Goal: Task Accomplishment & Management: Use online tool/utility

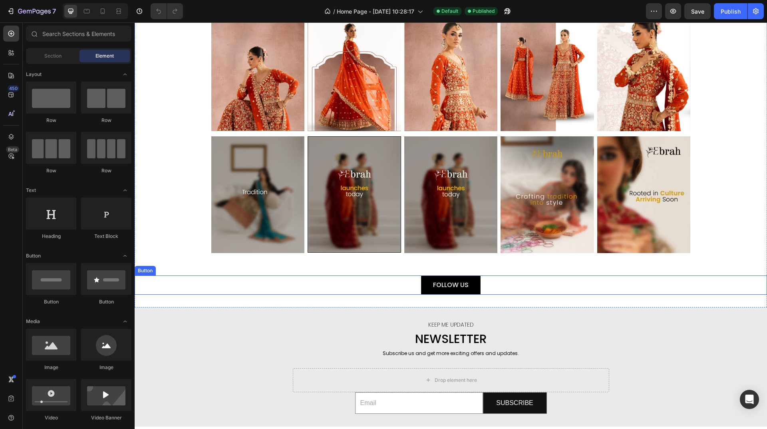
scroll to position [1503, 0]
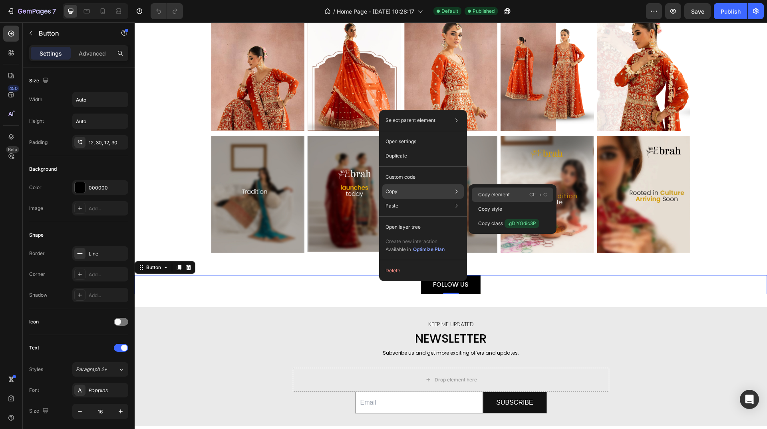
drag, startPoint x: 472, startPoint y: 188, endPoint x: 479, endPoint y: 189, distance: 7.3
click at [464, 189] on div "Copy Copy element Ctrl + C Copy style Copy class .gDIYGdic3P" at bounding box center [422, 191] width 81 height 14
click at [481, 190] on div "Copy element Ctrl + C" at bounding box center [512, 194] width 81 height 14
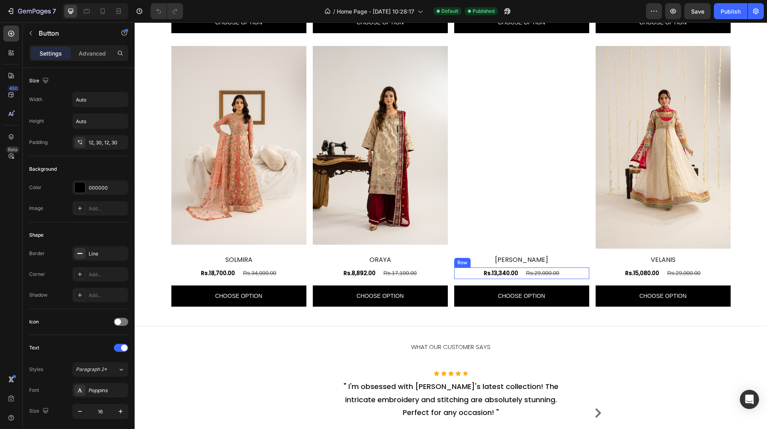
scroll to position [669, 0]
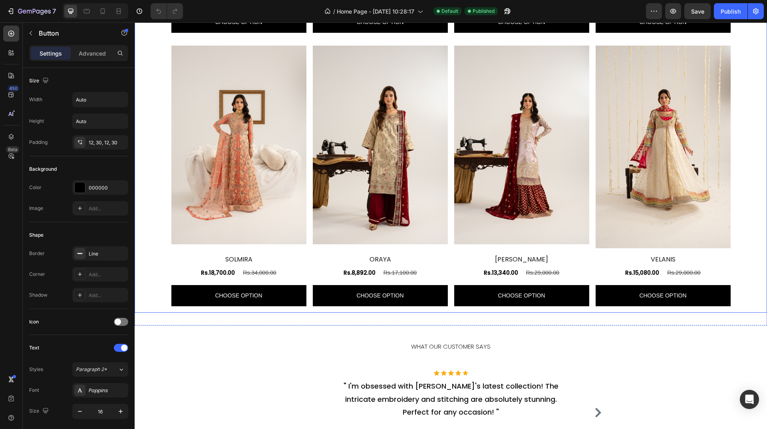
click at [447, 309] on div "Product Images AVORIA Product Title Rs.14,700.00 Product Price Product Price Rs…" at bounding box center [450, 44] width 559 height 536
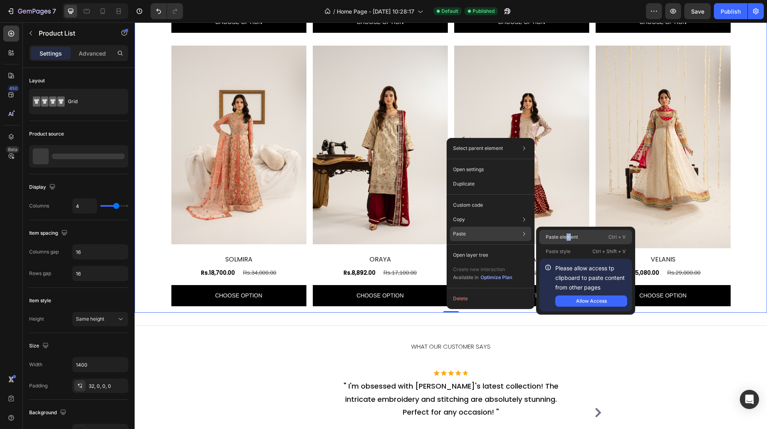
click at [568, 239] on p "Paste element" at bounding box center [562, 236] width 32 height 7
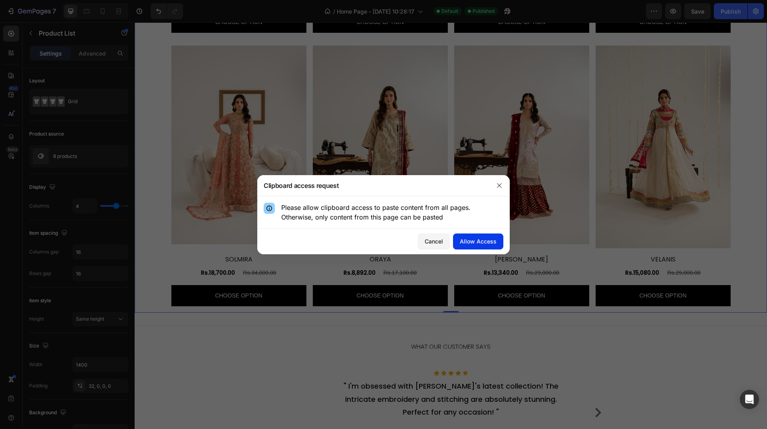
click at [469, 241] on div "Allow Access" at bounding box center [478, 241] width 37 height 8
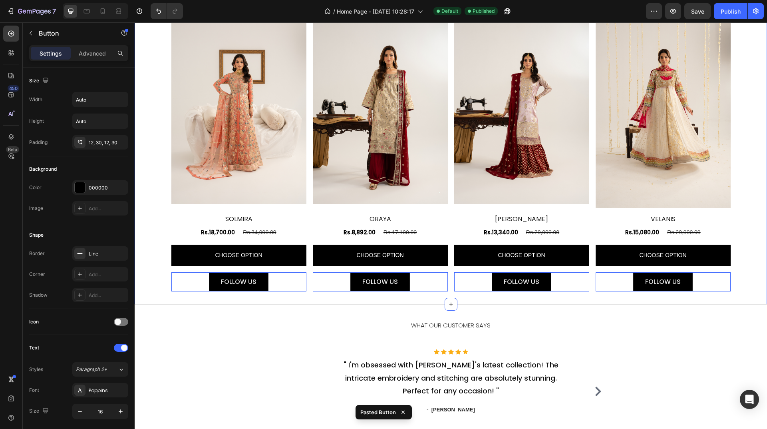
scroll to position [733, 0]
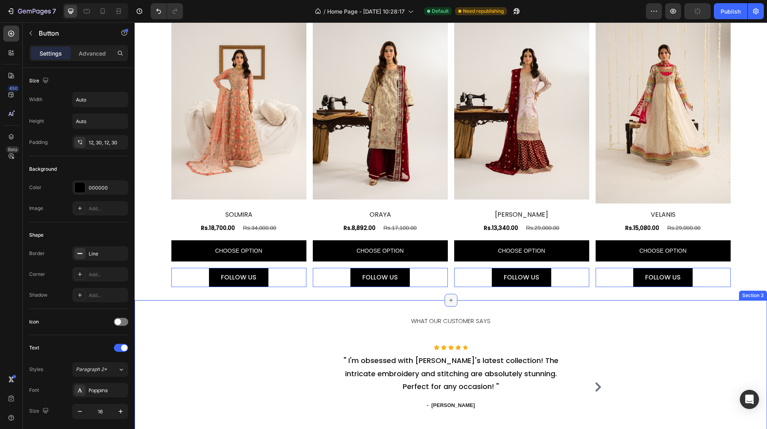
click at [448, 301] on icon at bounding box center [451, 300] width 6 height 6
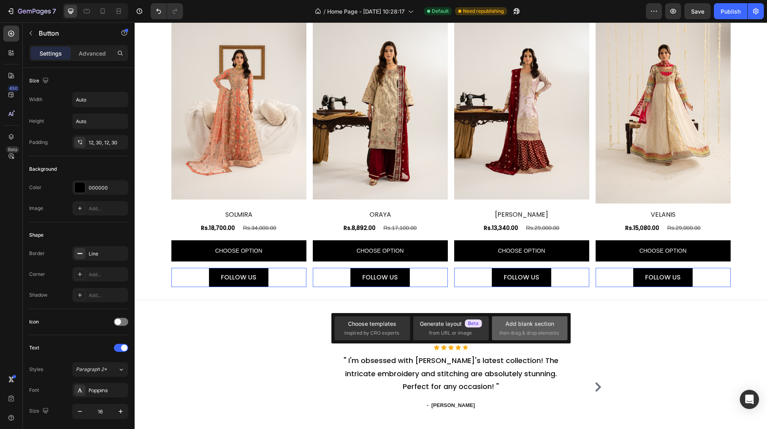
click at [533, 330] on span "then drag & drop elements" at bounding box center [529, 332] width 60 height 7
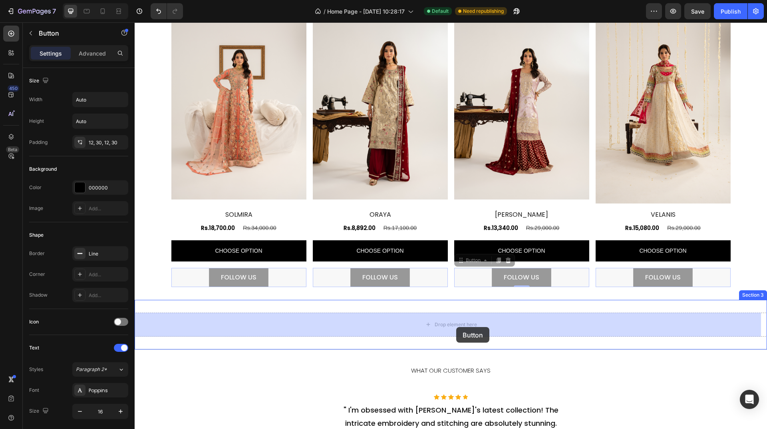
drag, startPoint x: 573, startPoint y: 275, endPoint x: 456, endPoint y: 327, distance: 127.5
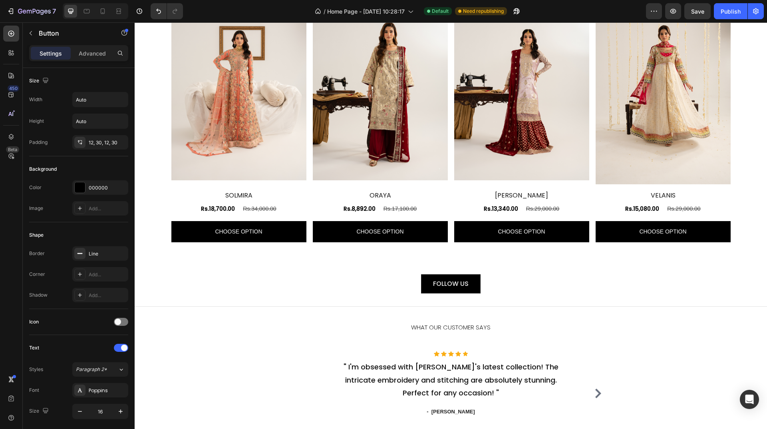
click at [497, 280] on div "FOLLOW US Button 0" at bounding box center [451, 283] width 632 height 19
click at [453, 286] on p "FOLLOW US" at bounding box center [451, 284] width 36 height 10
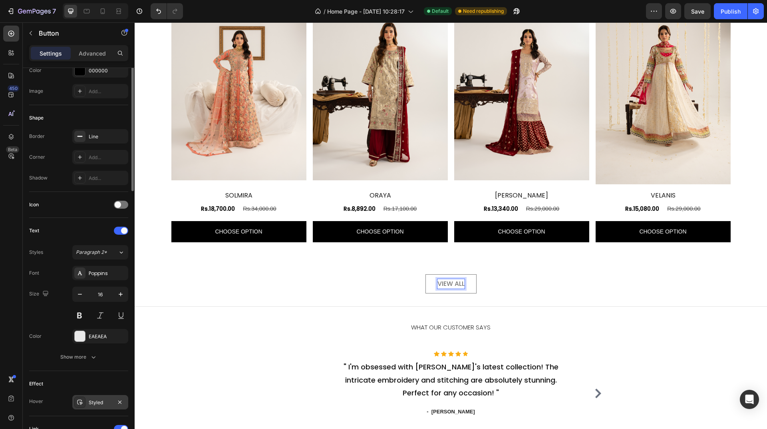
scroll to position [0, 0]
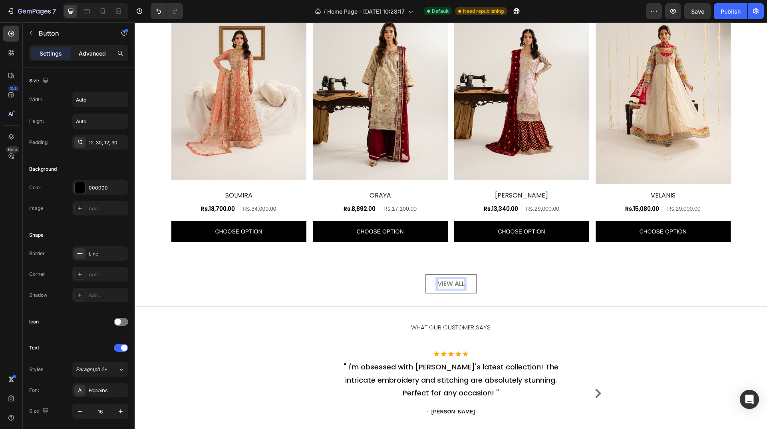
click at [91, 58] on div "Advanced" at bounding box center [92, 53] width 40 height 13
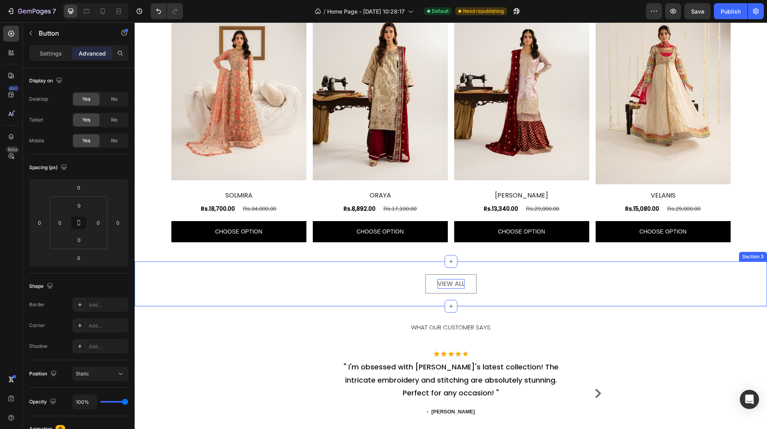
click at [470, 263] on div "VIEW ALL Button 0 Section 3" at bounding box center [451, 283] width 632 height 45
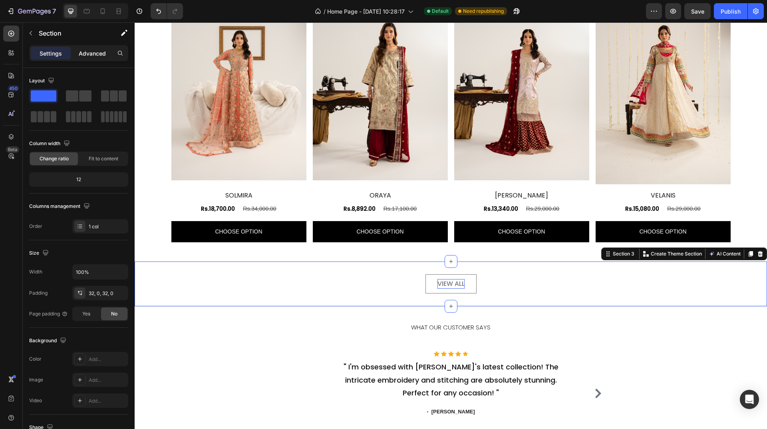
click at [95, 56] on p "Advanced" at bounding box center [92, 53] width 27 height 8
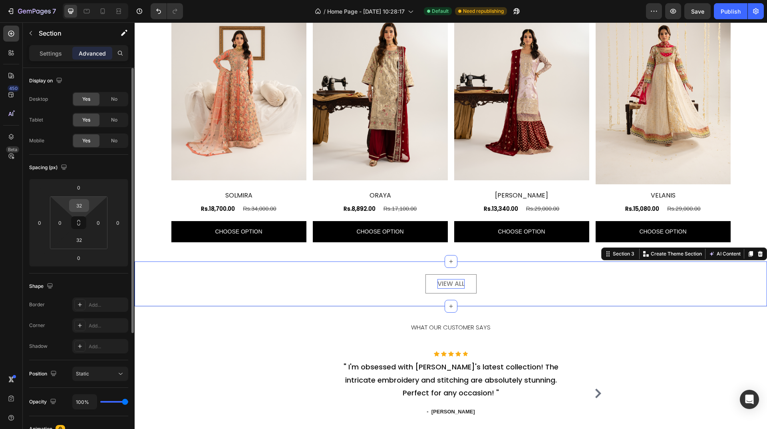
click at [80, 200] on input "32" at bounding box center [79, 205] width 16 height 12
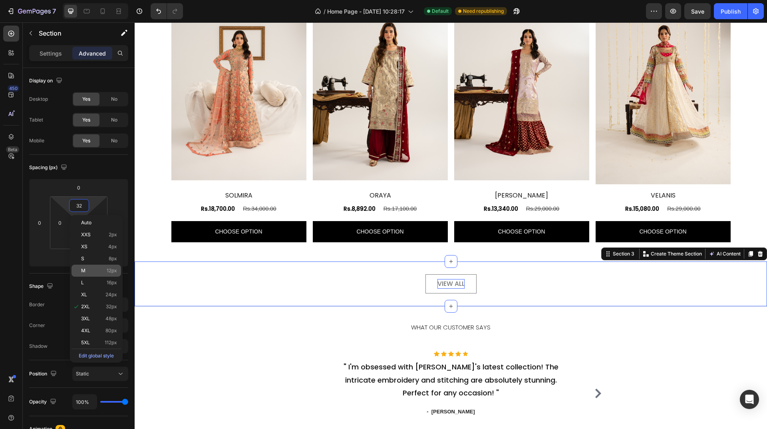
click at [92, 275] on div "M 12px" at bounding box center [96, 270] width 50 height 12
type input "12"
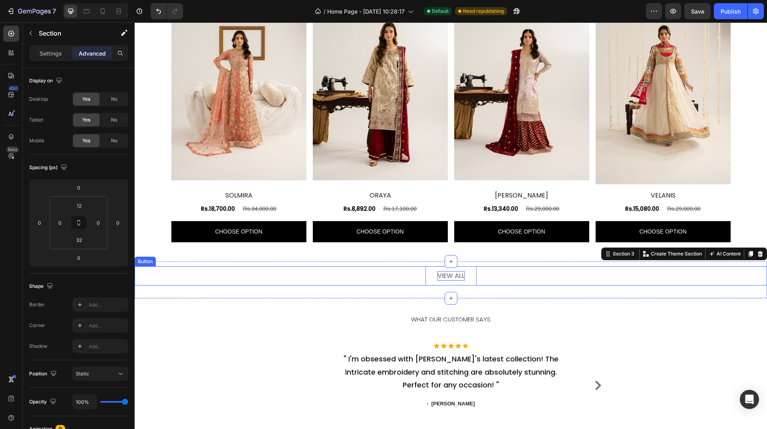
click at [428, 280] on link "VIEW ALL" at bounding box center [450, 275] width 51 height 19
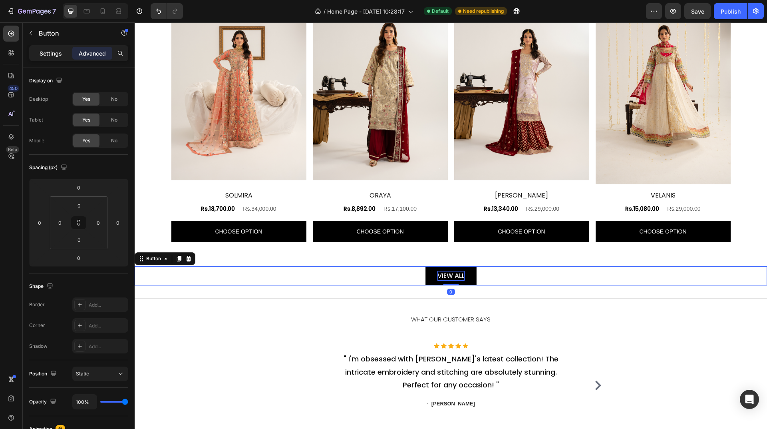
click at [56, 51] on p "Settings" at bounding box center [51, 53] width 22 height 8
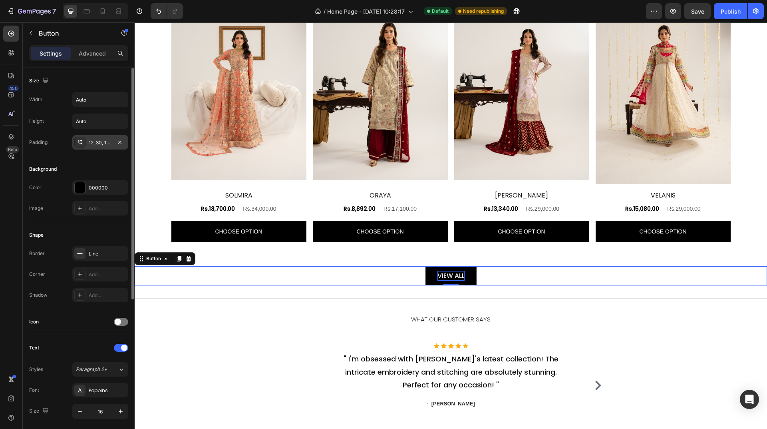
click at [107, 142] on div "12, 30, 12, 30" at bounding box center [100, 142] width 23 height 7
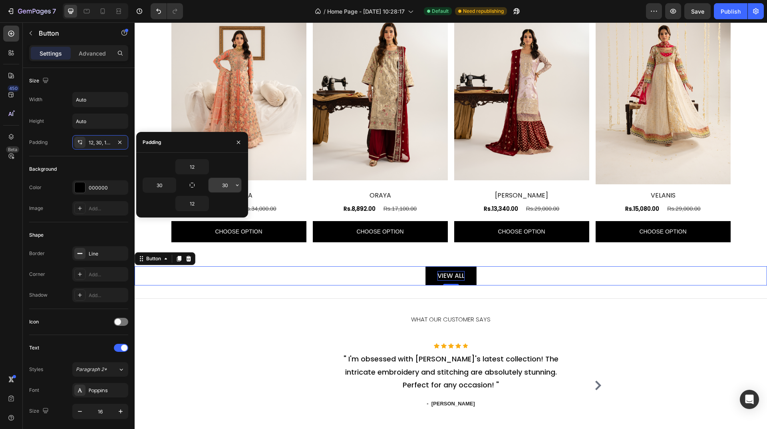
click at [226, 189] on input "30" at bounding box center [224, 185] width 33 height 14
click at [237, 187] on icon "button" at bounding box center [237, 185] width 6 height 6
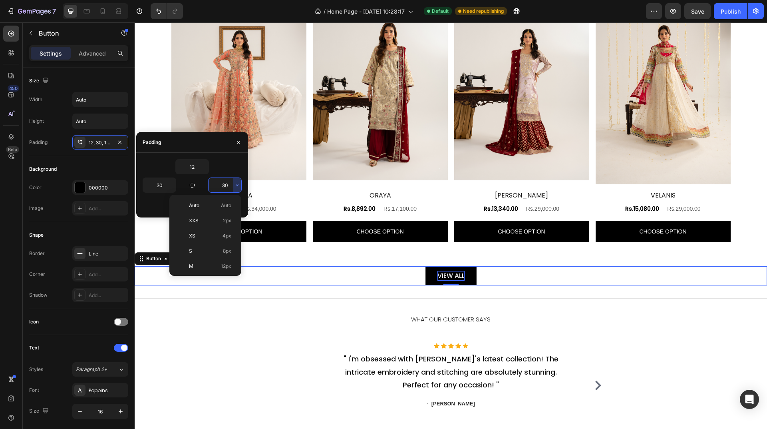
click at [226, 187] on input "30" at bounding box center [224, 185] width 33 height 14
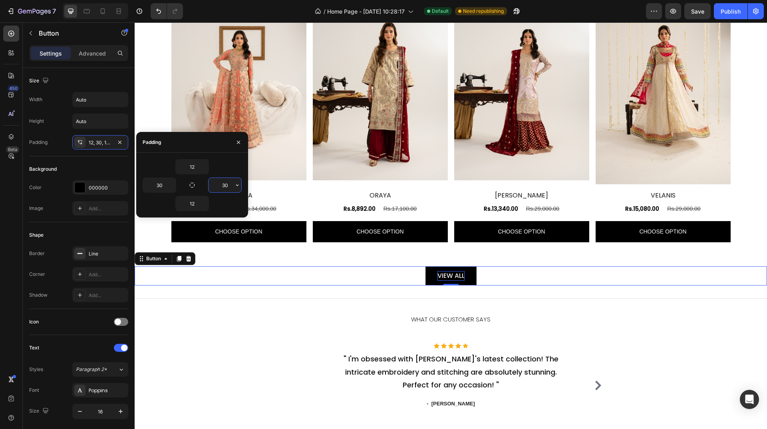
click at [226, 187] on input "30" at bounding box center [224, 185] width 33 height 14
type input "50"
click at [150, 185] on input "30" at bounding box center [159, 185] width 33 height 14
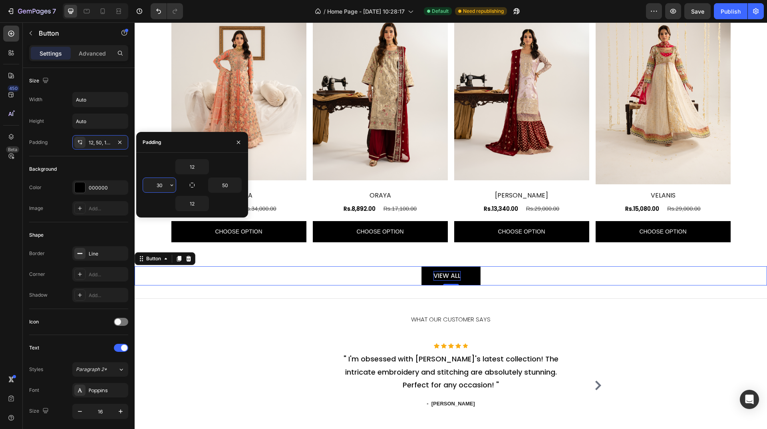
paste input "5"
type input "50"
click at [81, 163] on div "Background" at bounding box center [78, 169] width 99 height 13
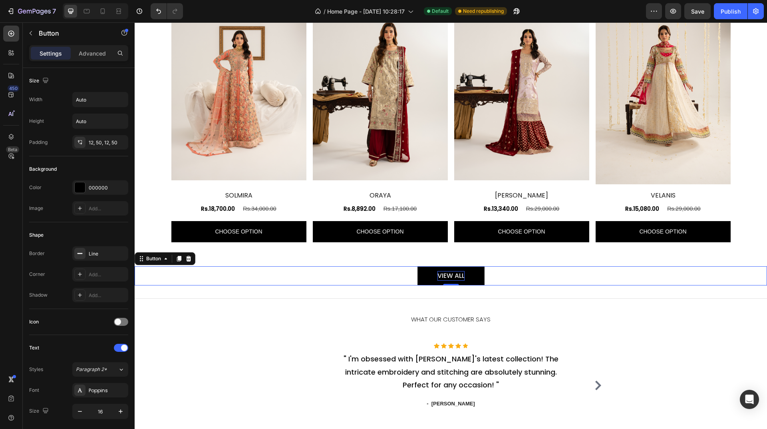
click at [560, 283] on div "VIEW ALL Button 0" at bounding box center [451, 275] width 632 height 19
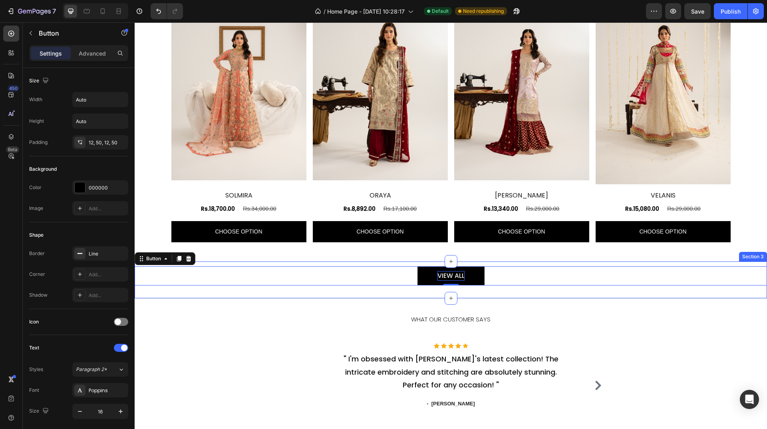
click at [525, 297] on div "VIEW ALL Button 0 Section 3" at bounding box center [451, 279] width 632 height 37
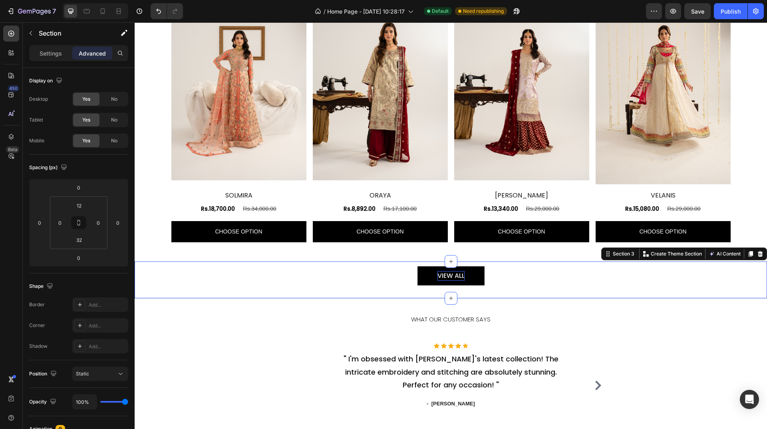
click at [505, 288] on div "VIEW ALL Button Section 3 You can create reusable sections Create Theme Section…" at bounding box center [451, 279] width 632 height 37
click at [730, 9] on div "Publish" at bounding box center [731, 11] width 20 height 8
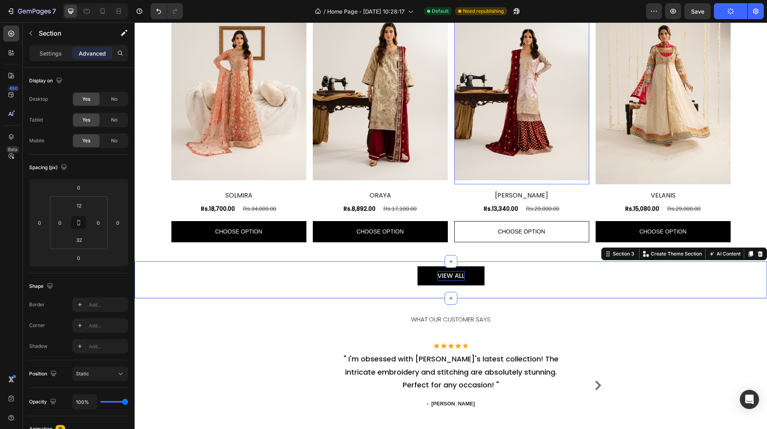
scroll to position [742, 0]
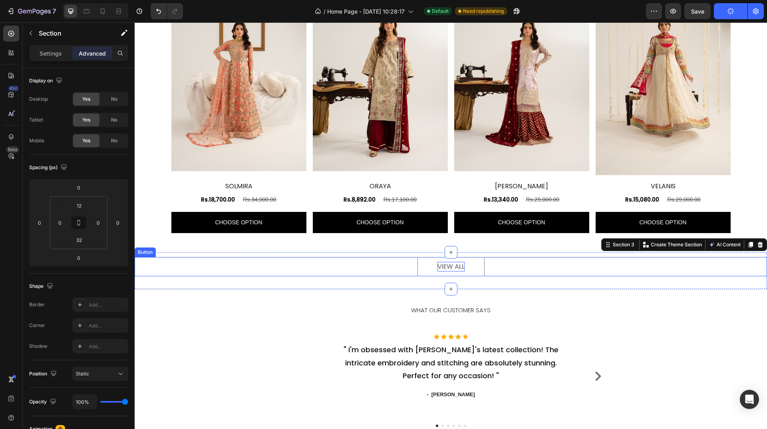
click at [469, 260] on link "VIEW ALL" at bounding box center [450, 266] width 67 height 19
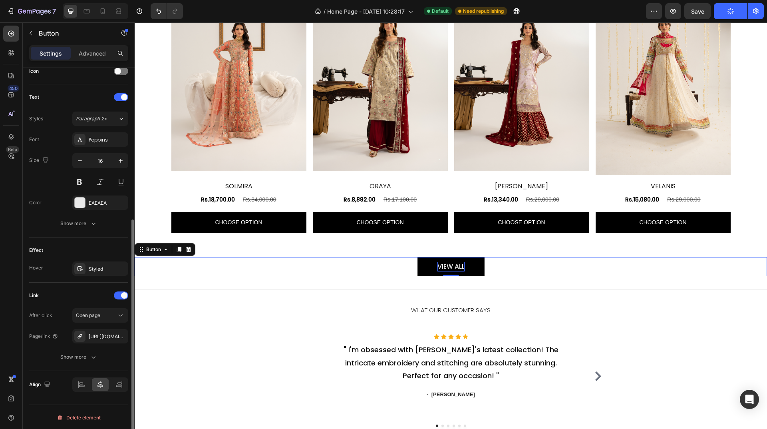
scroll to position [252, 0]
click at [110, 332] on div "[URL][DOMAIN_NAME][DOMAIN_NAME]" at bounding box center [100, 335] width 23 height 7
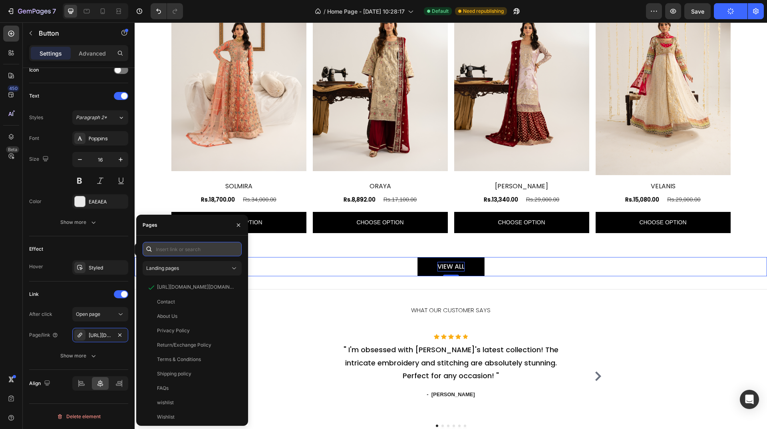
click at [209, 253] on input "text" at bounding box center [192, 249] width 99 height 14
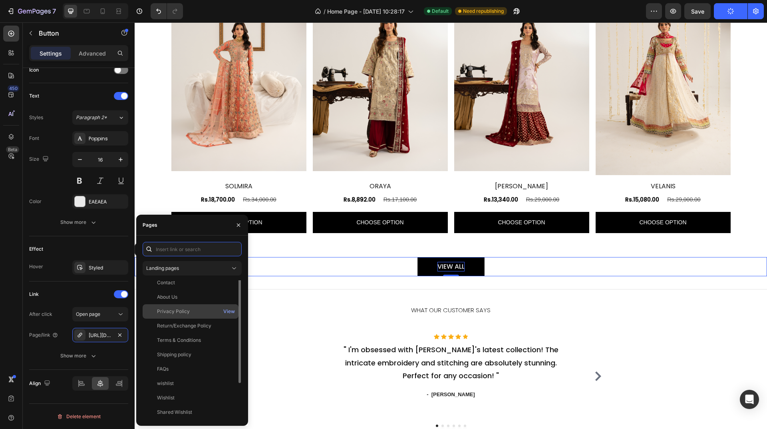
scroll to position [0, 0]
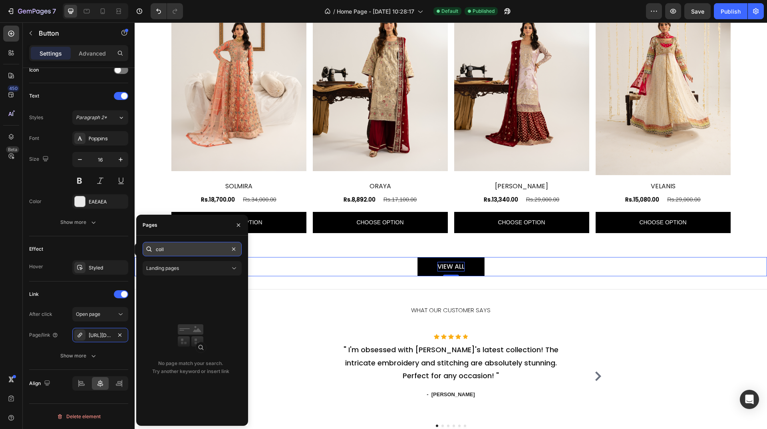
paste input "[URL][DOMAIN_NAME]"
type input "[URL][DOMAIN_NAME]"
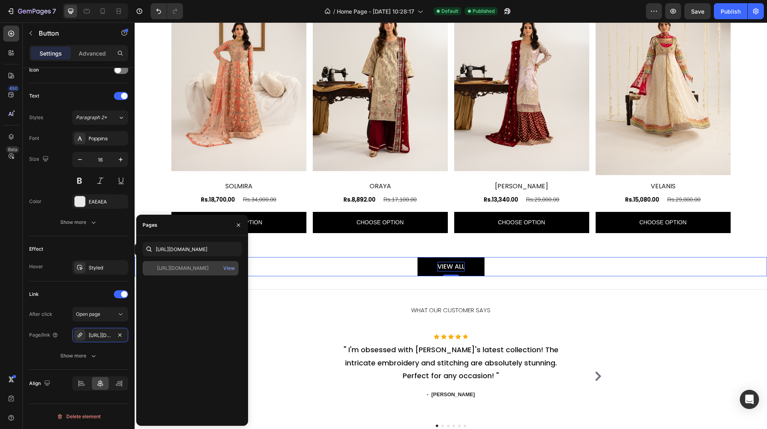
click at [207, 266] on div "[URL][DOMAIN_NAME]" at bounding box center [183, 267] width 52 height 7
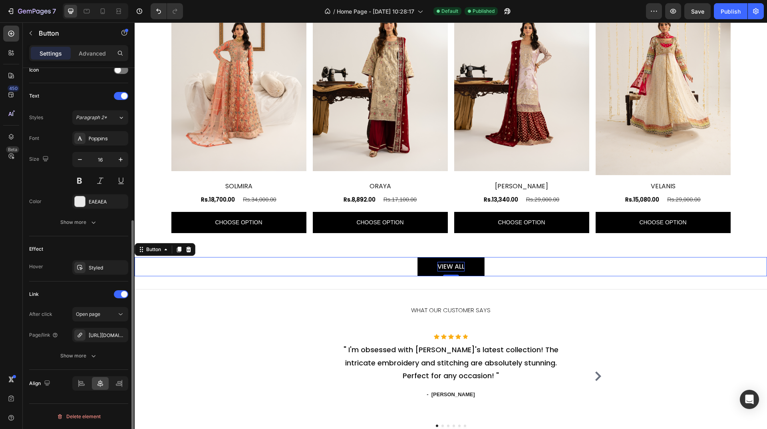
click at [82, 244] on div "Effect" at bounding box center [78, 248] width 99 height 13
click at [733, 11] on div "Publish" at bounding box center [731, 11] width 20 height 8
click at [11, 13] on icon "button" at bounding box center [11, 11] width 8 height 8
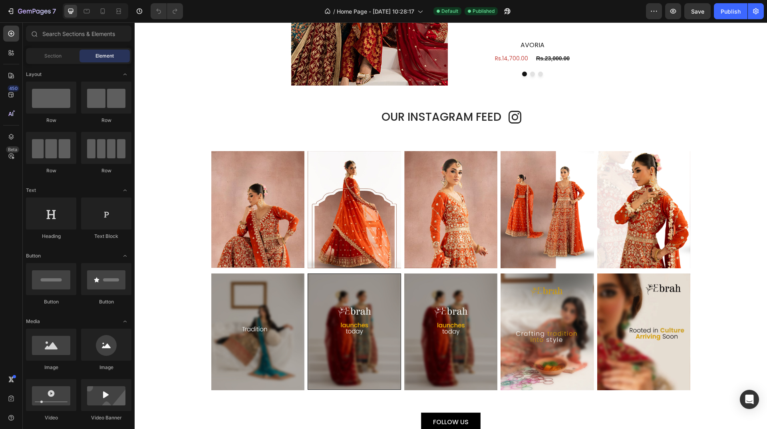
scroll to position [860, 0]
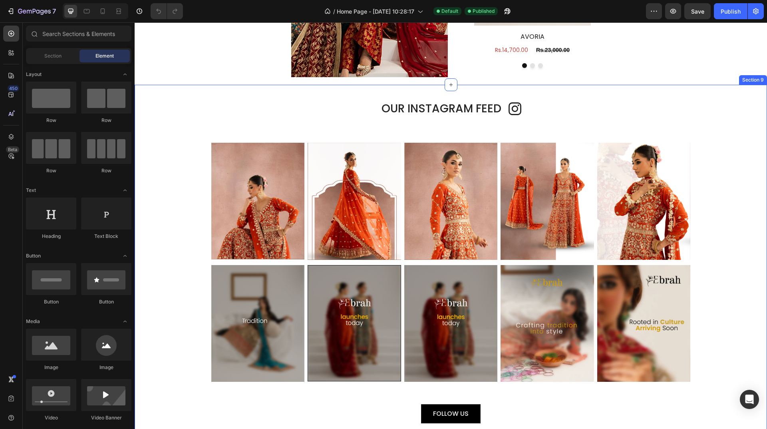
click at [385, 133] on div "OUR INSTAGRAM FEED Heading Icon Row Image Image Image Image Image Carousel Imag…" at bounding box center [451, 258] width 632 height 328
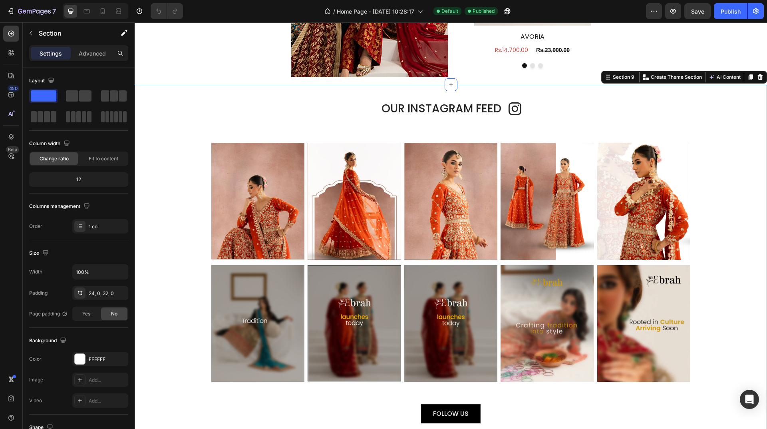
click at [384, 134] on div "OUR INSTAGRAM FEED Heading Icon Row Image Image Image Image Image Carousel Imag…" at bounding box center [451, 258] width 632 height 328
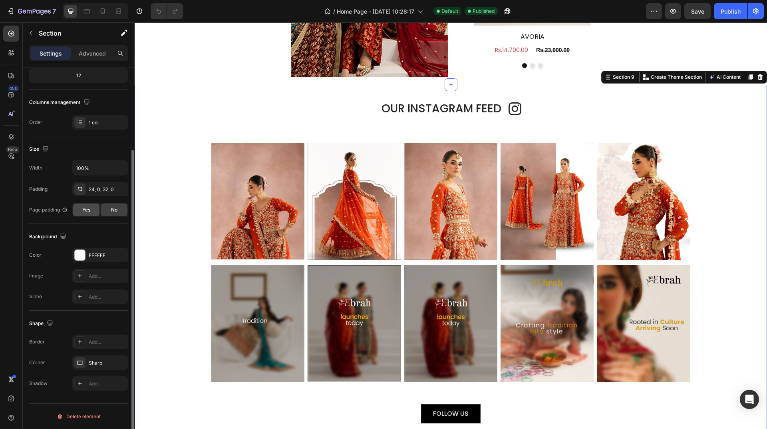
scroll to position [0, 0]
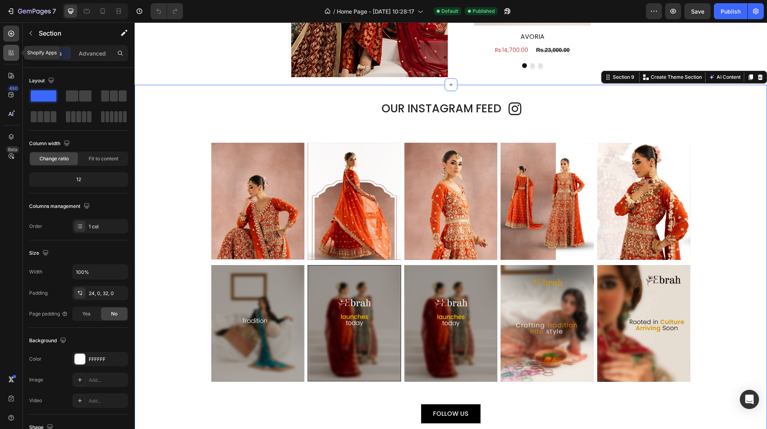
click at [13, 54] on icon at bounding box center [13, 54] width 2 height 2
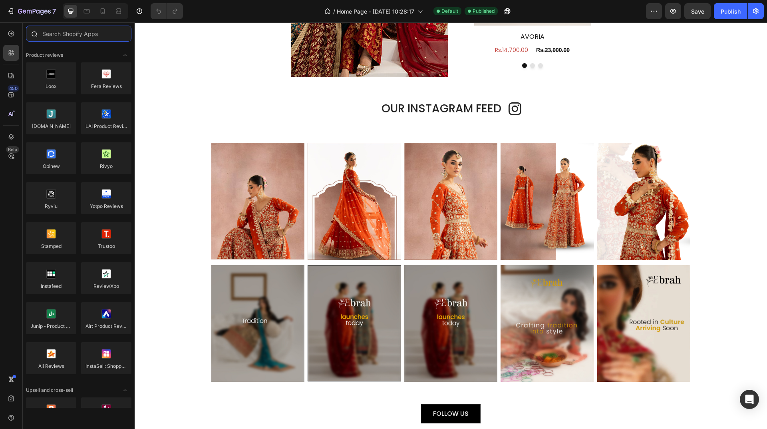
click at [80, 30] on input "text" at bounding box center [78, 34] width 105 height 16
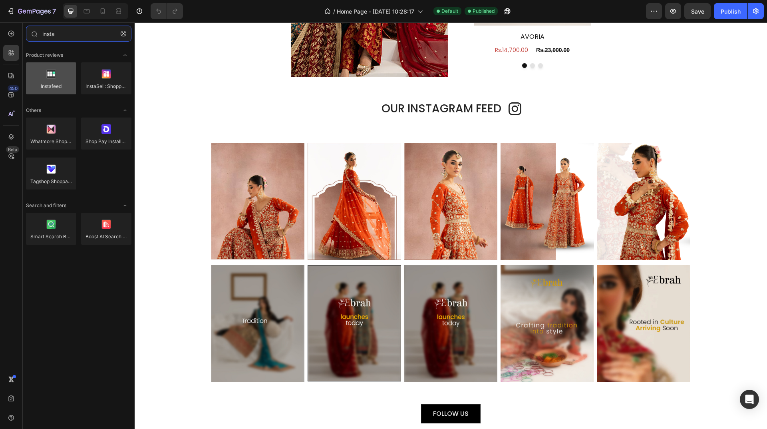
type input "insta"
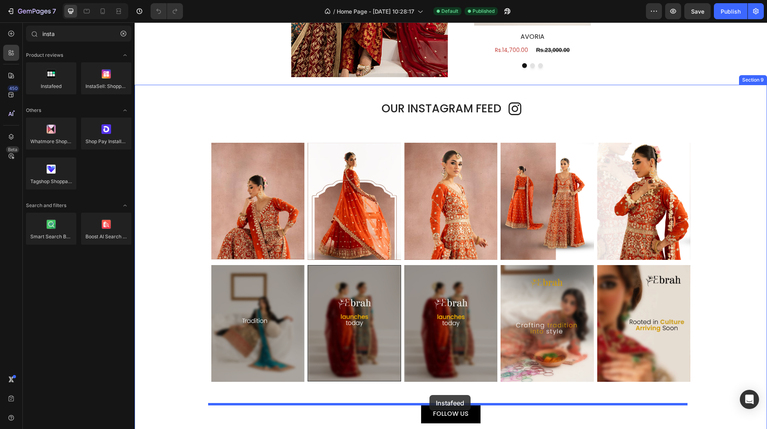
drag, startPoint x: 186, startPoint y: 106, endPoint x: 429, endPoint y: 393, distance: 375.5
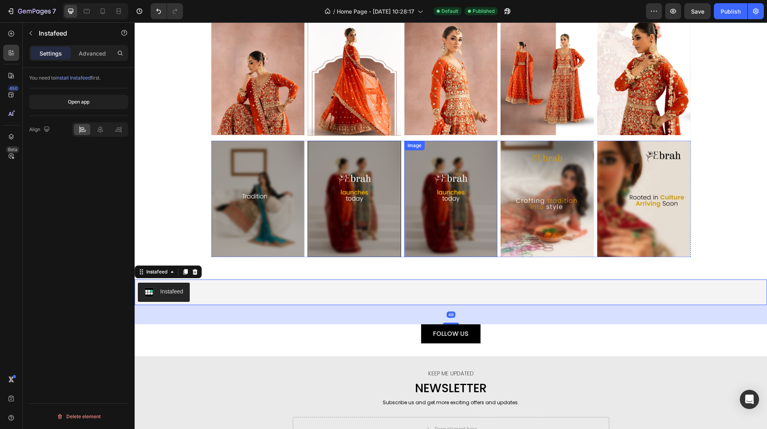
scroll to position [984, 0]
click at [107, 103] on button "Open app" at bounding box center [78, 102] width 99 height 14
